Goal: Communication & Community: Answer question/provide support

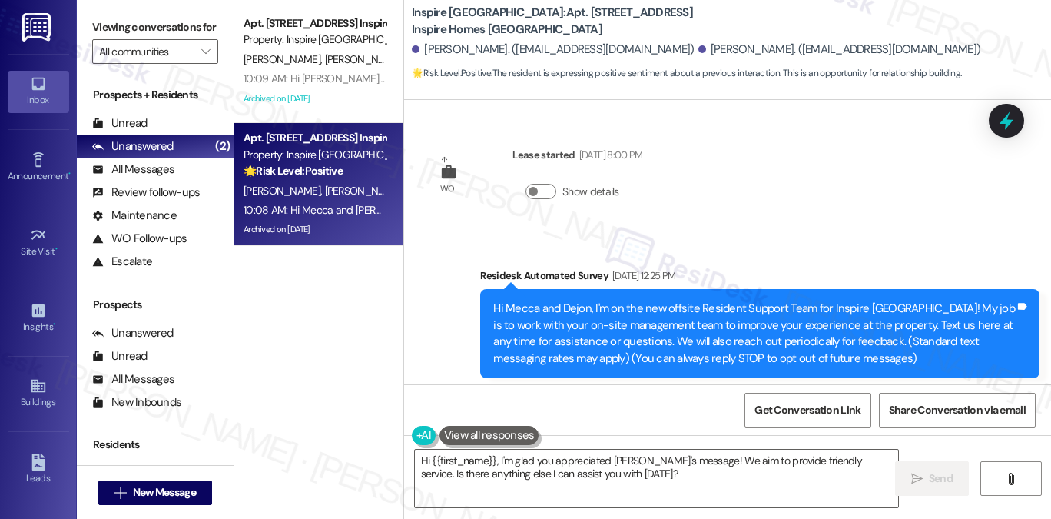
scroll to position [4349, 0]
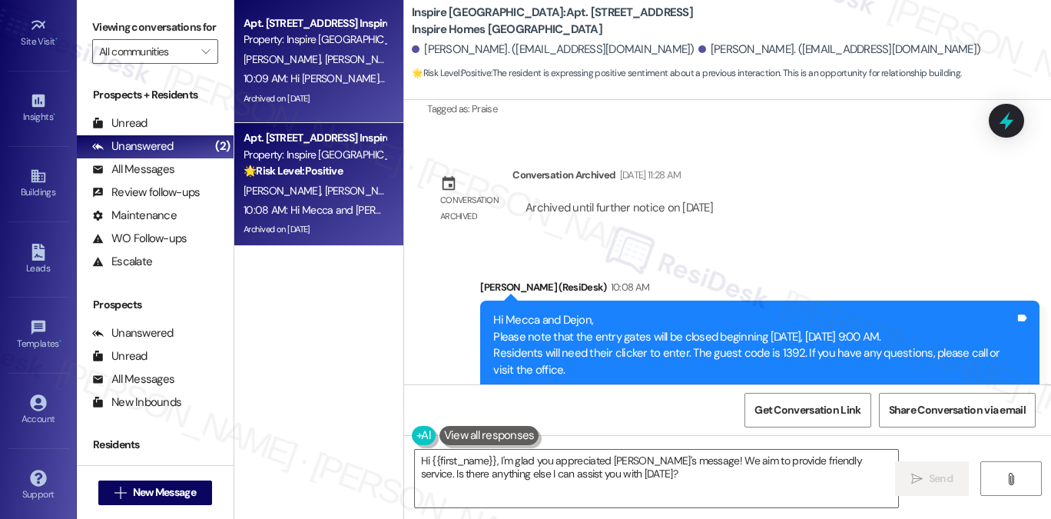
click at [341, 77] on div "10:09 AM: Hi [PERSON_NAME] and [PERSON_NAME], Please note that the entry gates …" at bounding box center [808, 78] width 1128 height 14
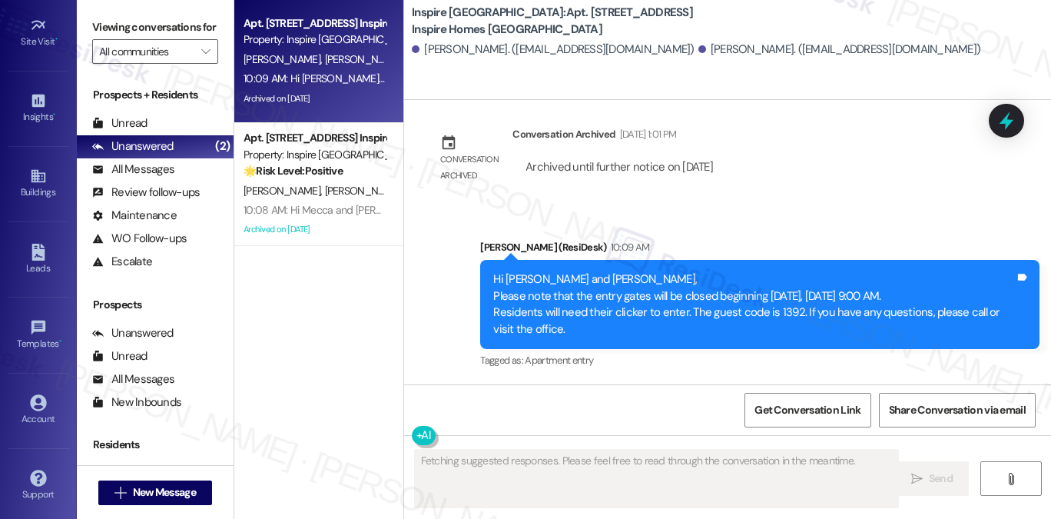
scroll to position [1440, 0]
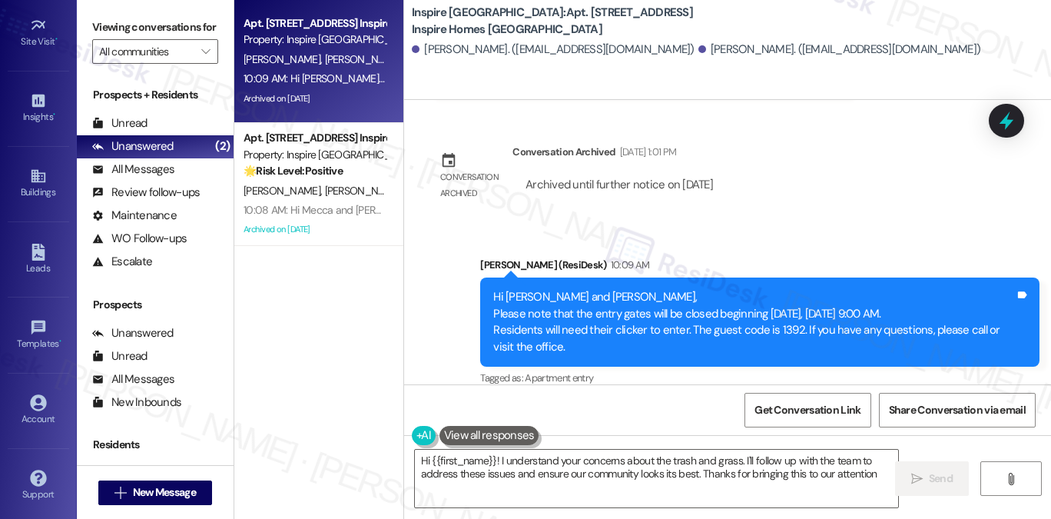
type textarea "Hi {{first_name}}! I understand your concerns about the trash and grass. I'll f…"
click at [160, 135] on div "Unread (0)" at bounding box center [155, 123] width 157 height 23
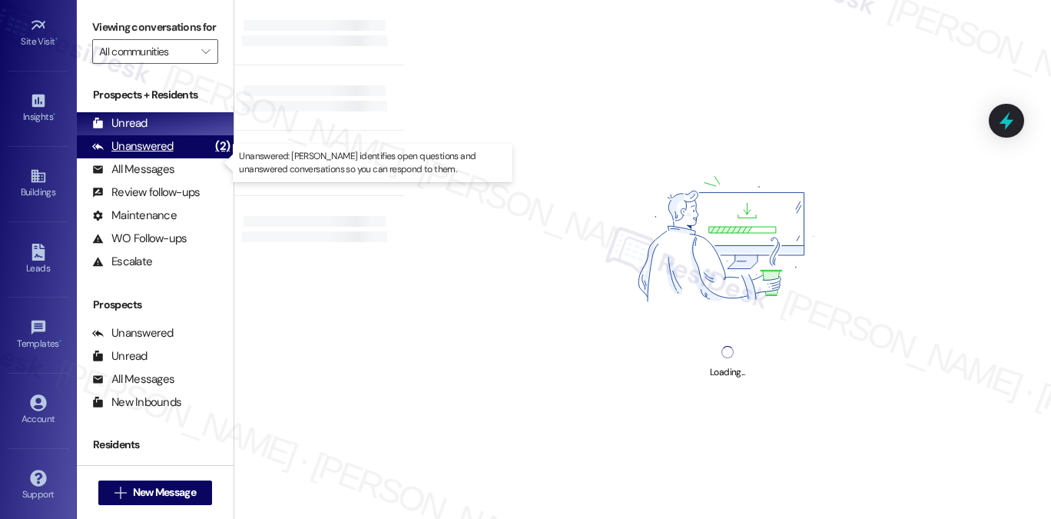
click at [152, 154] on div "Unanswered" at bounding box center [132, 146] width 81 height 16
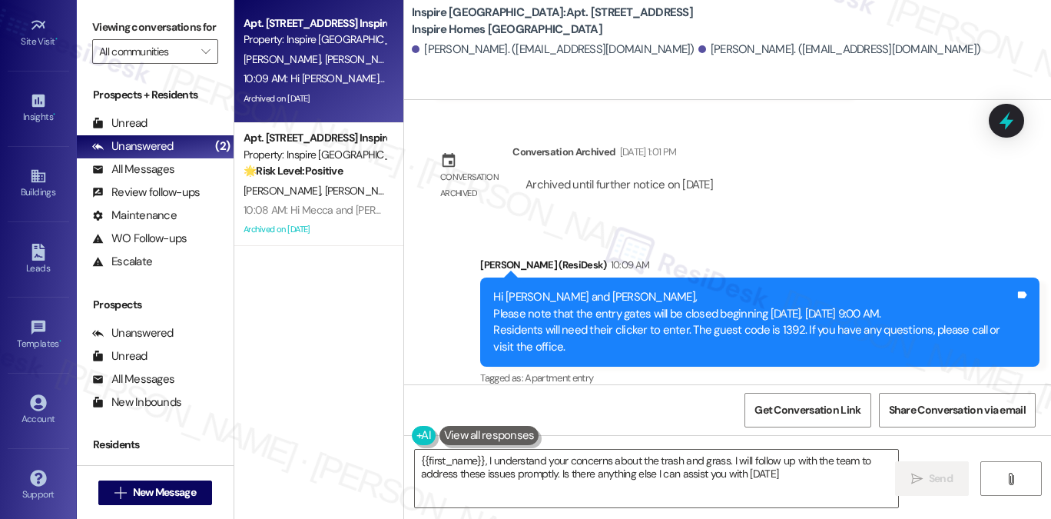
type textarea "{{first_name}}, I understand your concerns about the trash and grass. I will fo…"
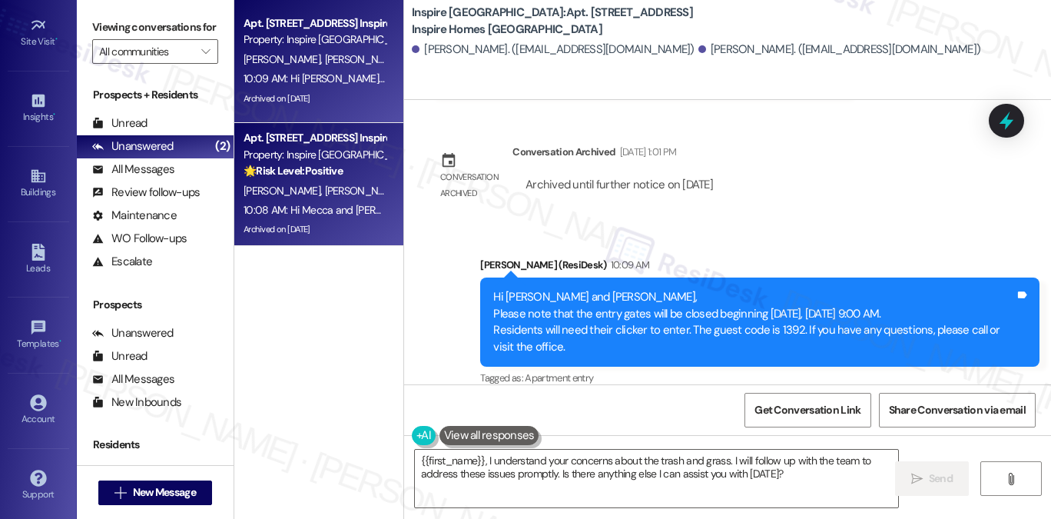
click at [283, 218] on div "10:08 AM: Hi Mecca and [PERSON_NAME], Please note that the entry gates will be …" at bounding box center [314, 210] width 145 height 19
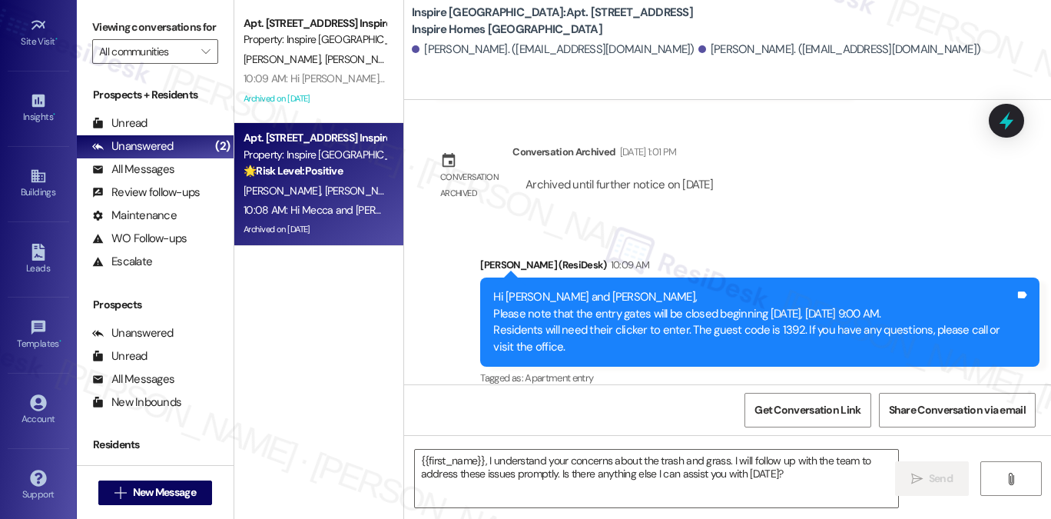
type textarea "Fetching suggested responses. Please feel free to read through the conversation…"
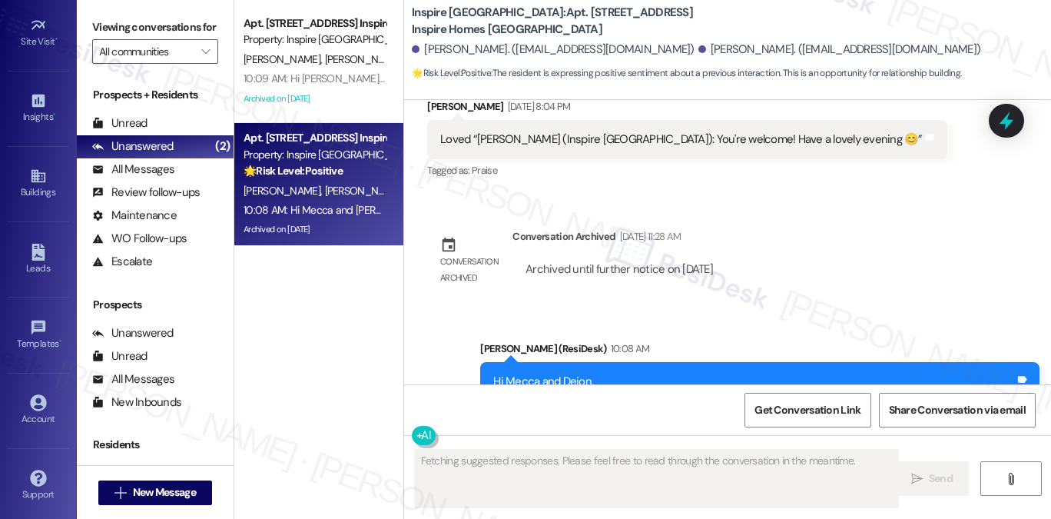
scroll to position [4349, 0]
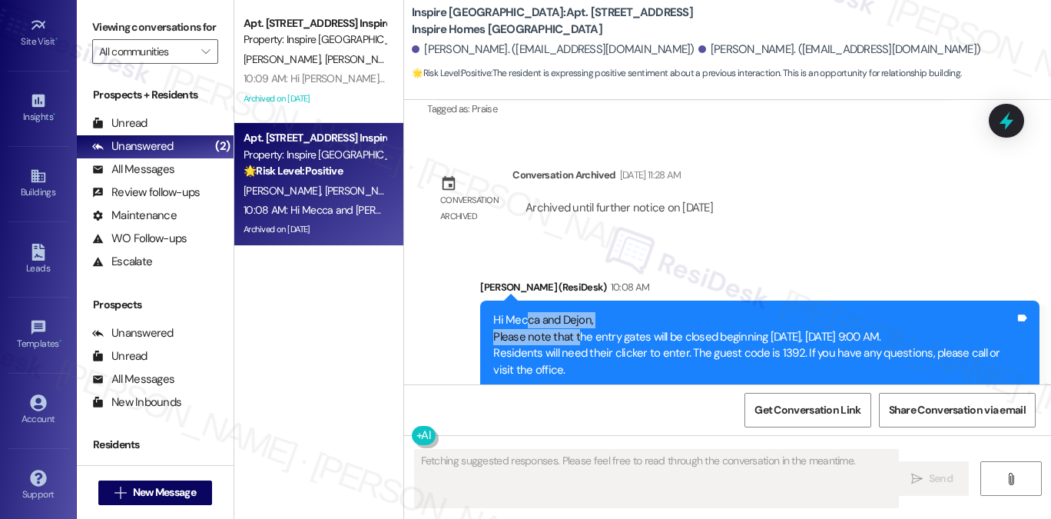
drag, startPoint x: 523, startPoint y: 304, endPoint x: 574, endPoint y: 340, distance: 62.7
click at [572, 331] on div "Hi Mecca and Dejon, Please note that the entry gates will be closed beginning […" at bounding box center [754, 345] width 522 height 66
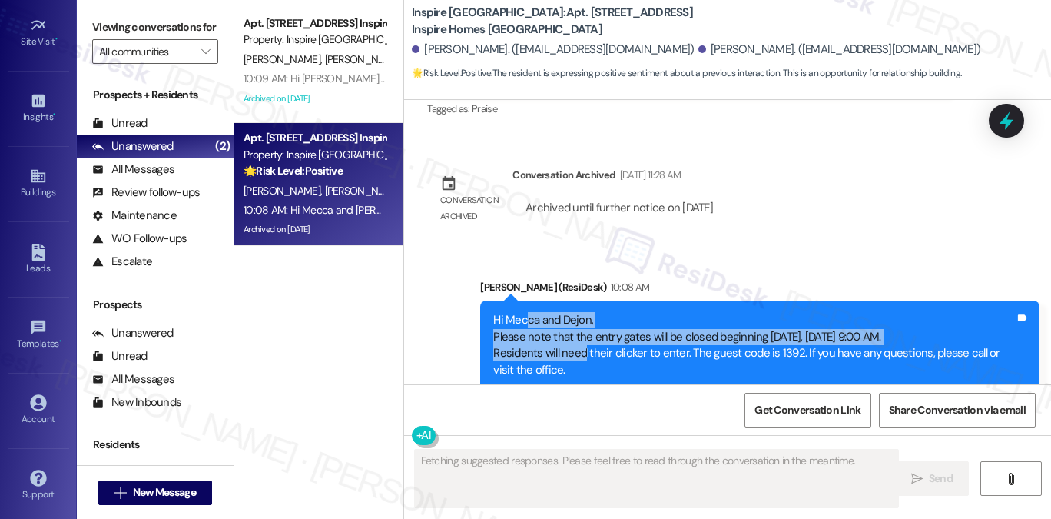
click at [574, 340] on div "Hi Mecca and Dejon, Please note that the entry gates will be closed beginning […" at bounding box center [754, 345] width 522 height 66
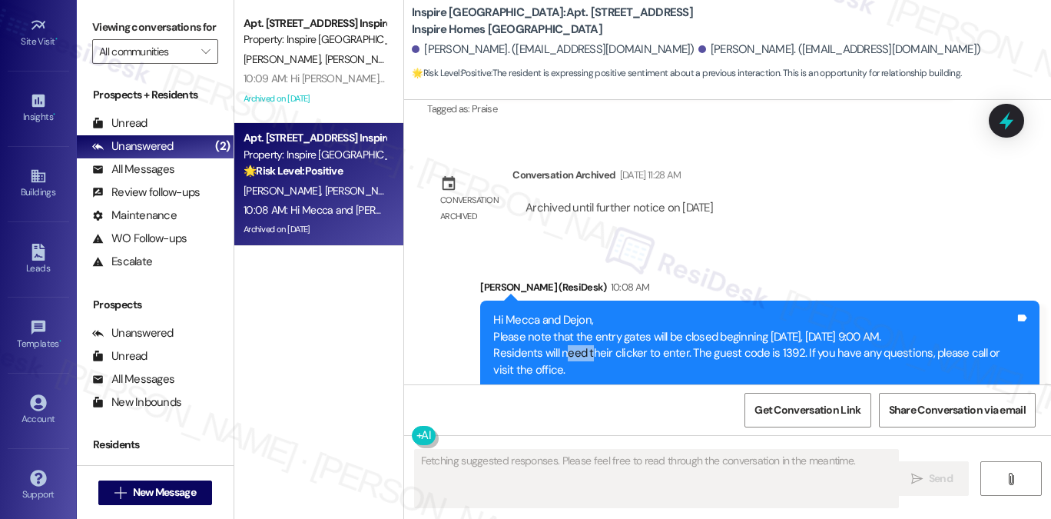
click at [574, 340] on div "Hi Mecca and Dejon, Please note that the entry gates will be closed beginning […" at bounding box center [754, 345] width 522 height 66
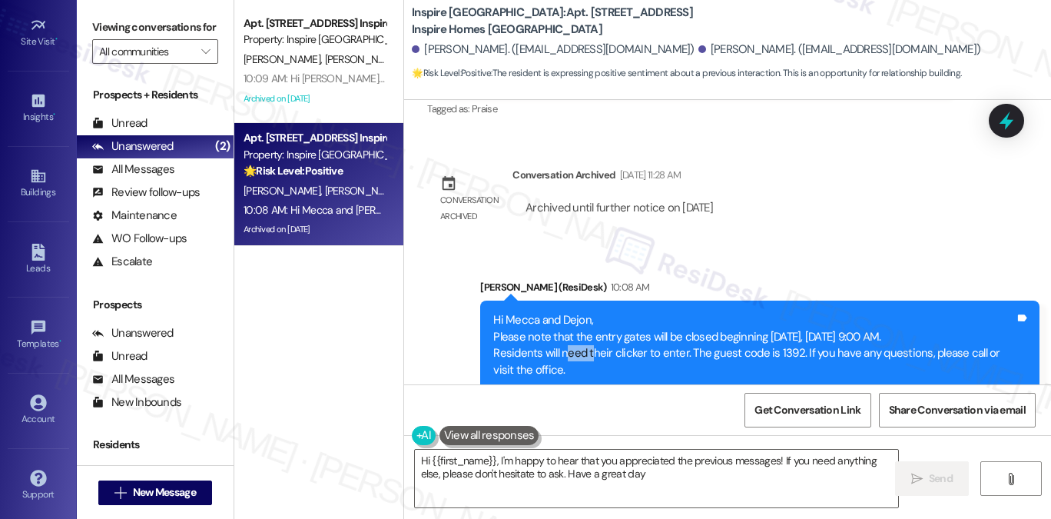
type textarea "Hi {{first_name}}, I'm happy to hear that you appreciated the previous messages…"
